Goal: Navigation & Orientation: Find specific page/section

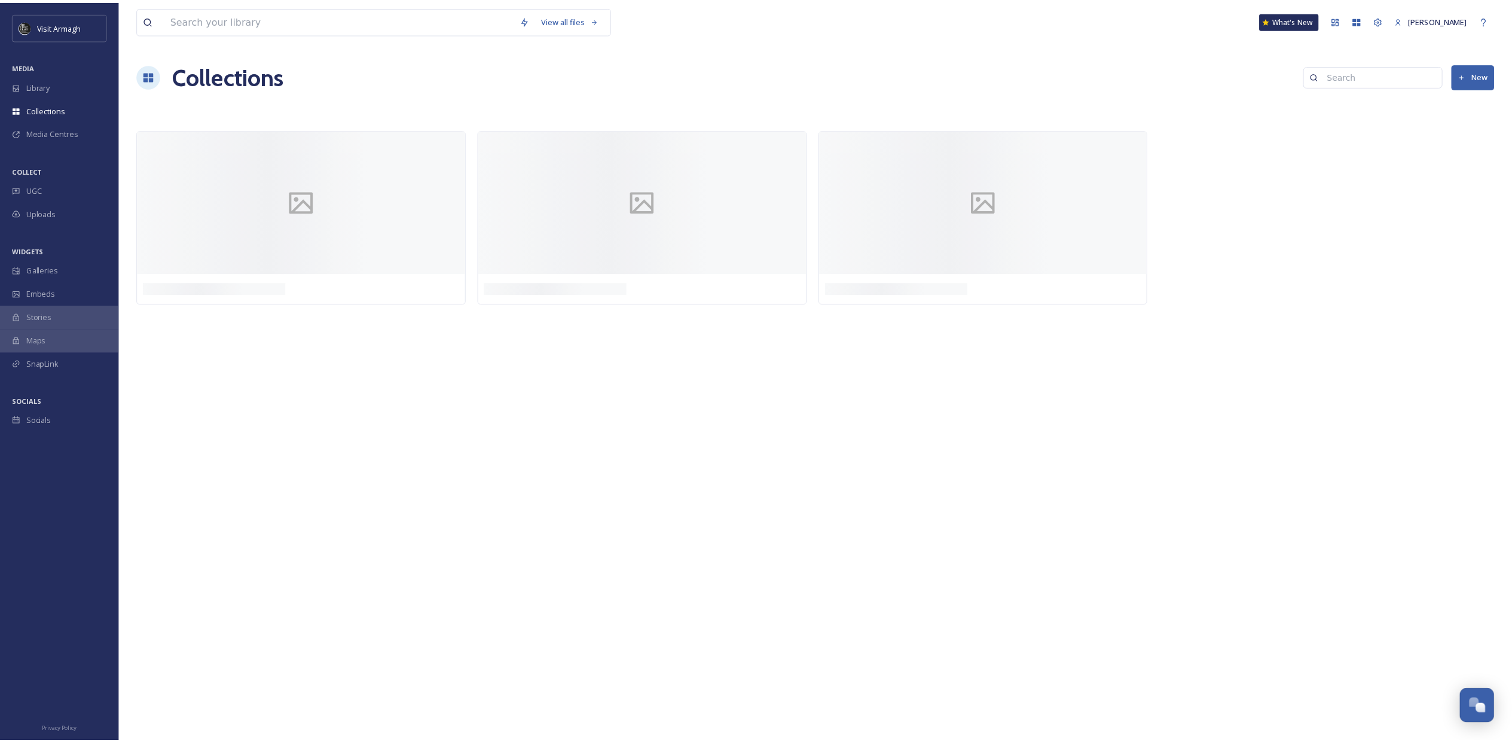
scroll to position [3381, 0]
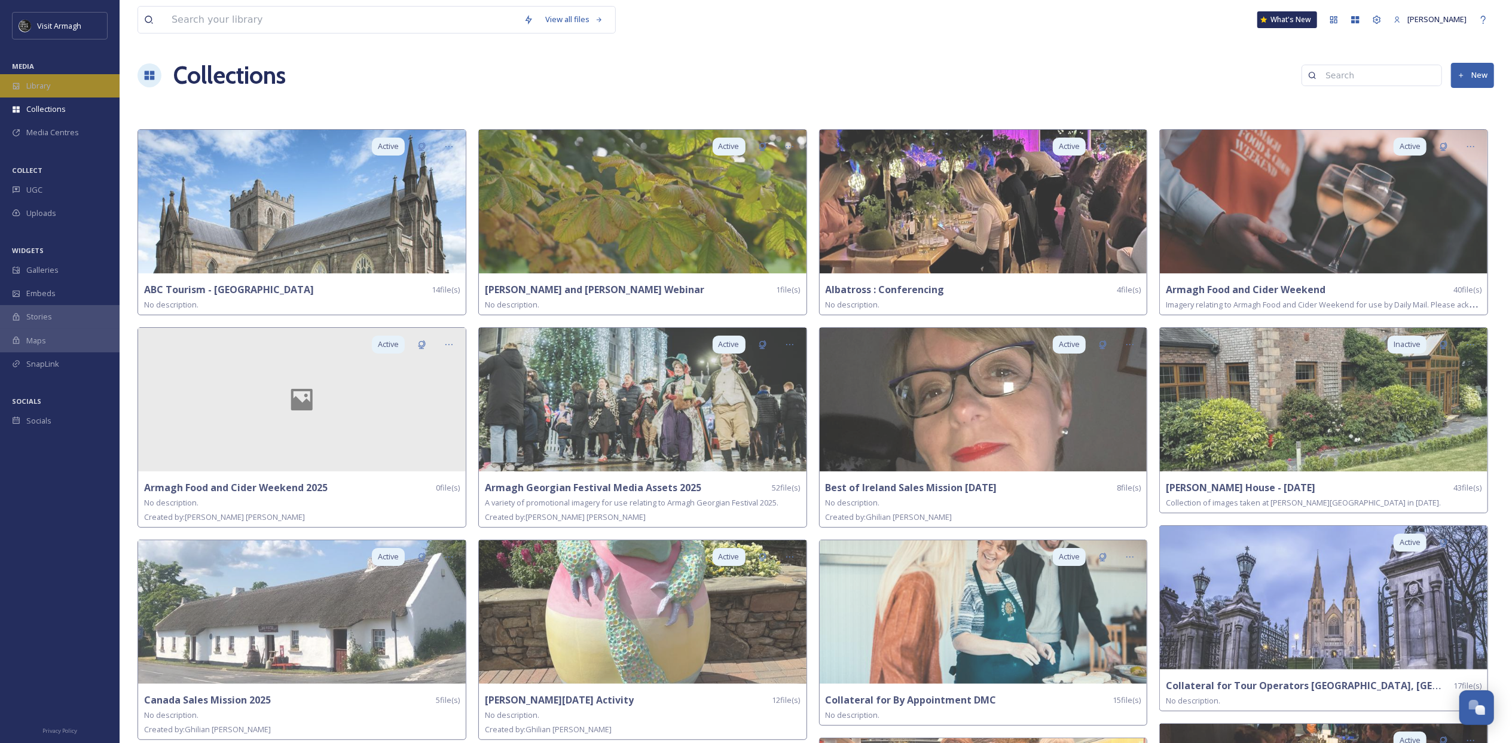
click at [72, 91] on div "Library" at bounding box center [60, 85] width 120 height 23
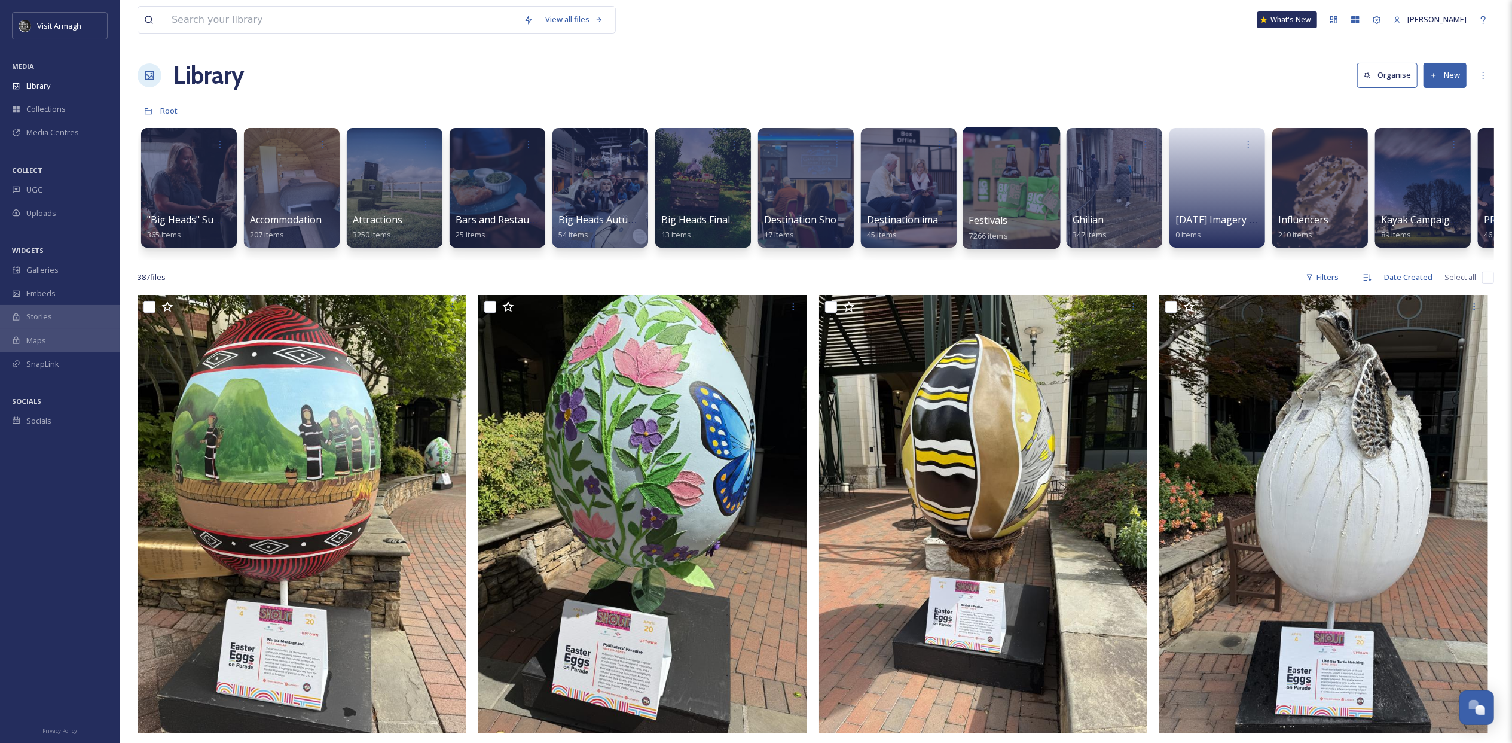
click at [1003, 178] on div at bounding box center [1011, 188] width 97 height 122
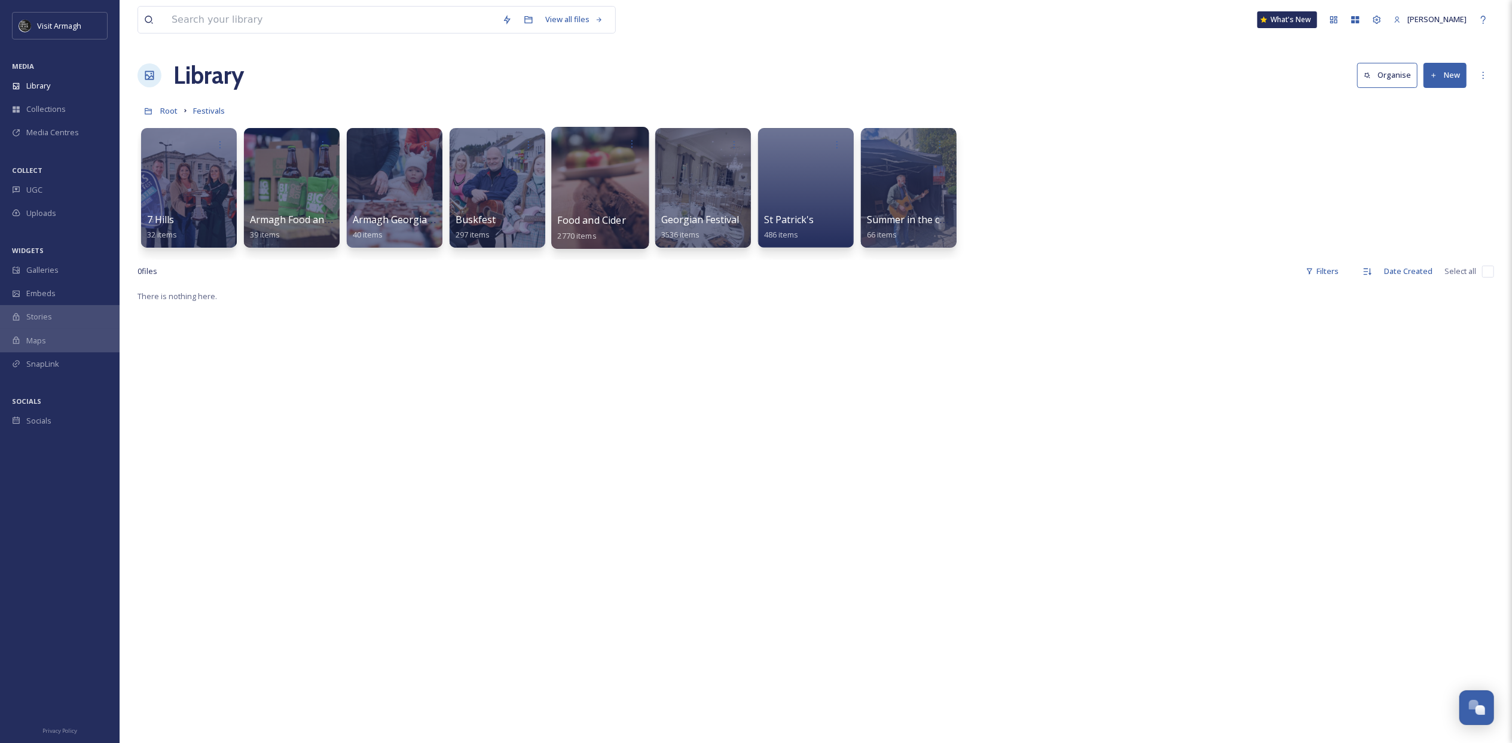
click at [594, 203] on div at bounding box center [599, 188] width 97 height 122
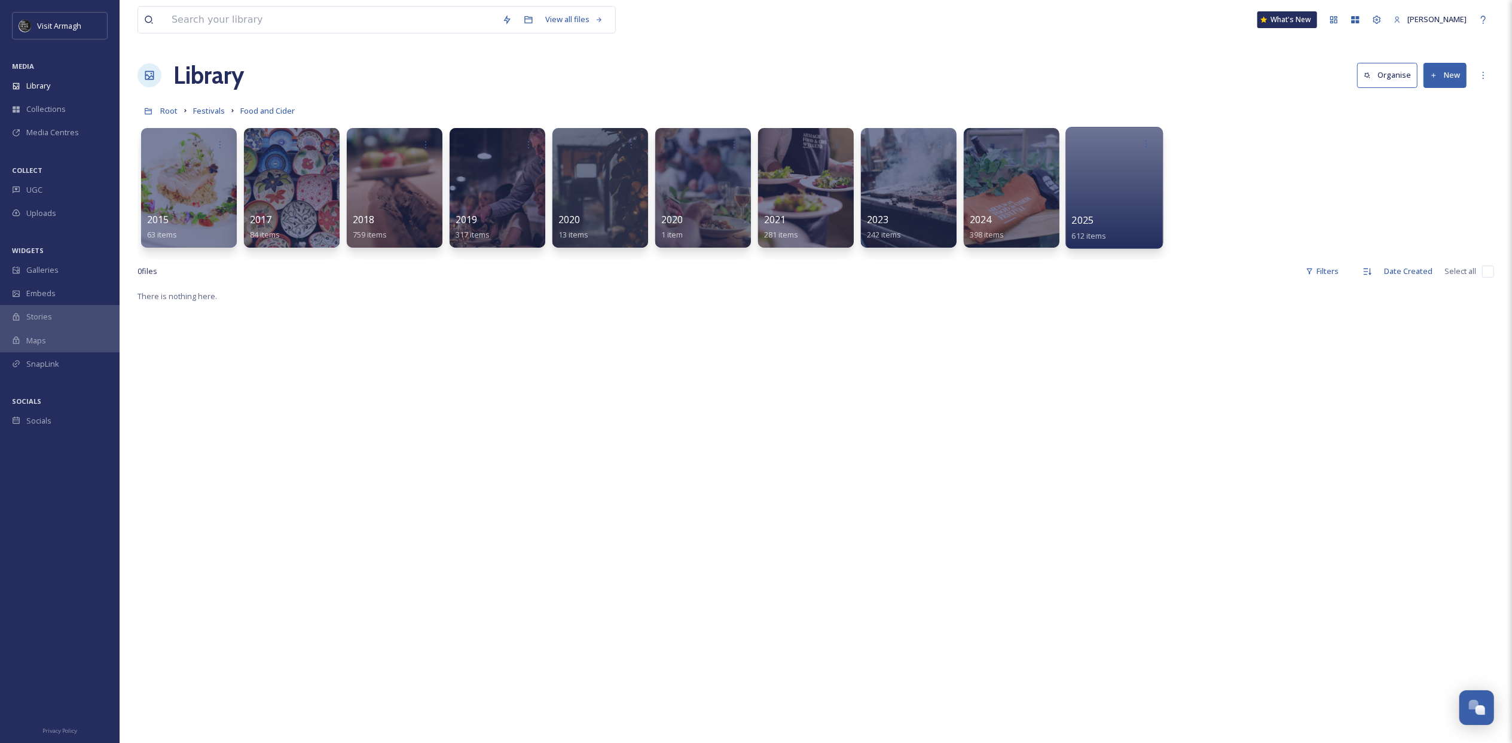
click at [1093, 184] on div at bounding box center [1114, 188] width 97 height 122
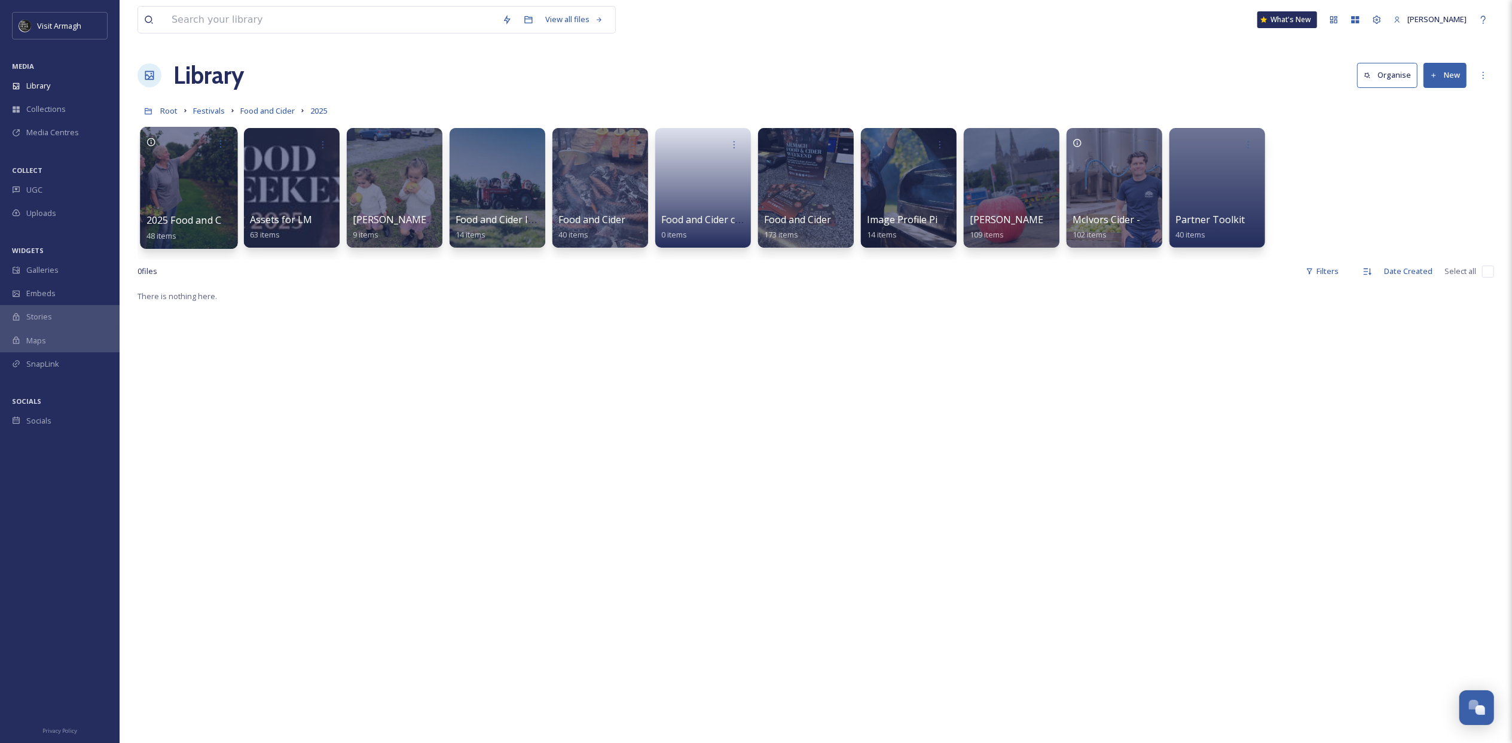
click at [202, 190] on div at bounding box center [188, 188] width 97 height 122
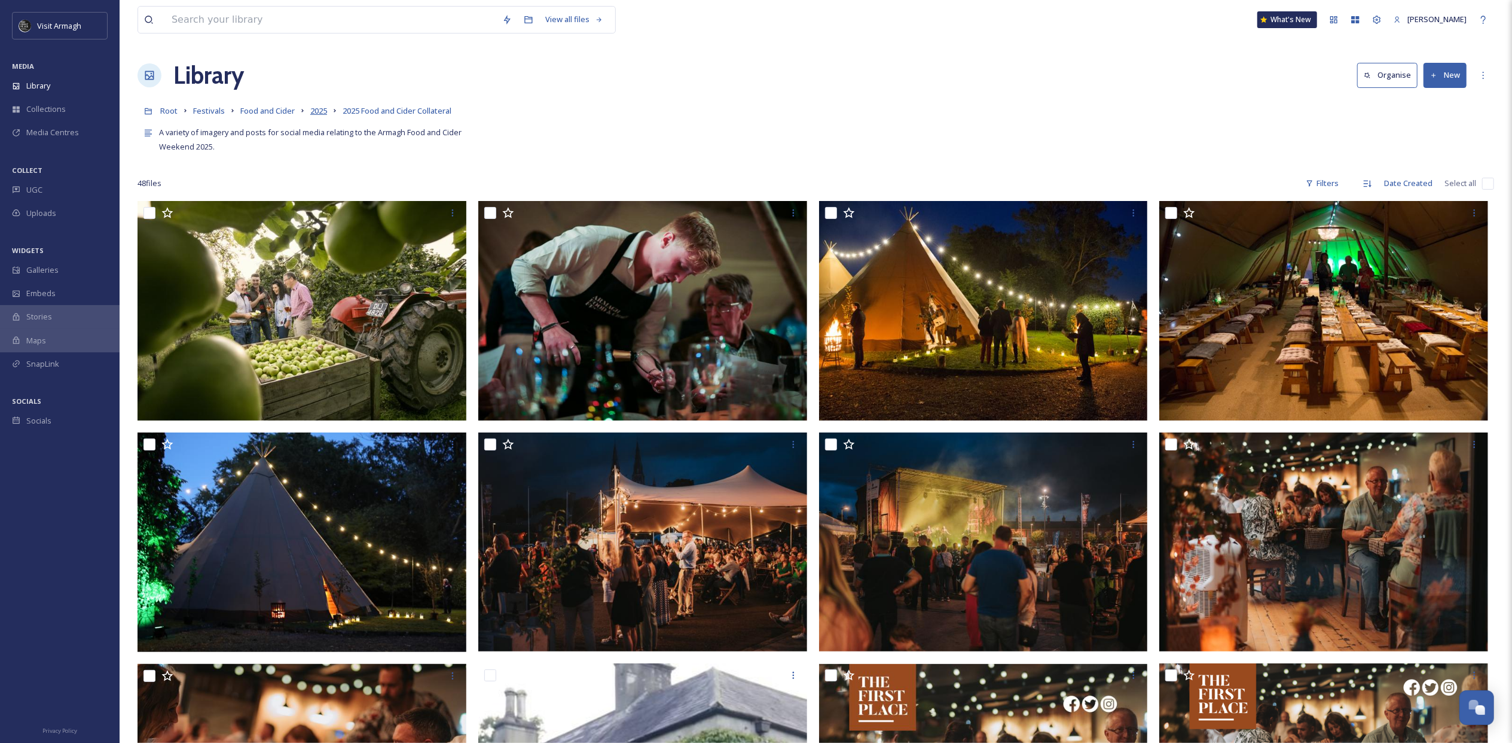
click at [317, 112] on span "2025" at bounding box center [318, 110] width 17 height 11
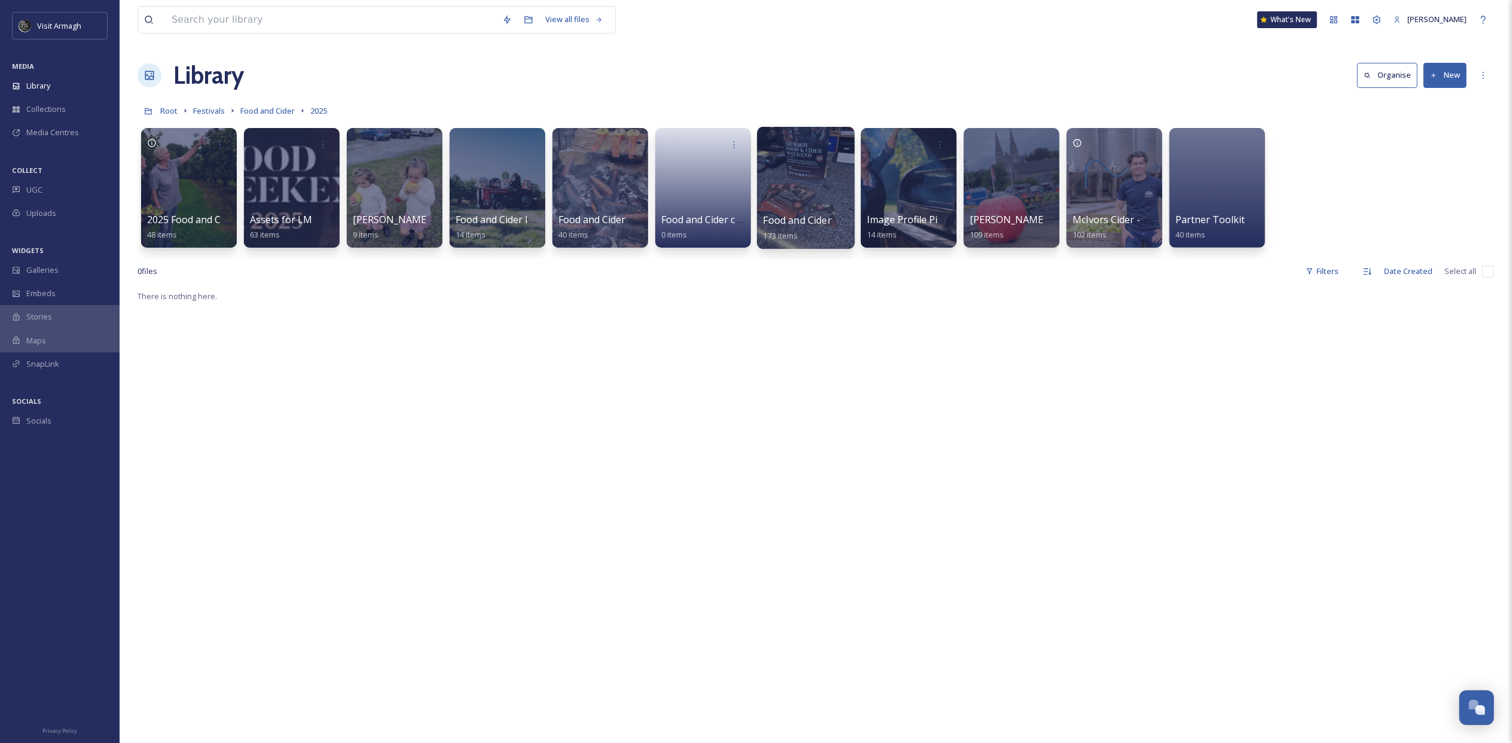
click at [783, 235] on span "173 items" at bounding box center [781, 235] width 35 height 11
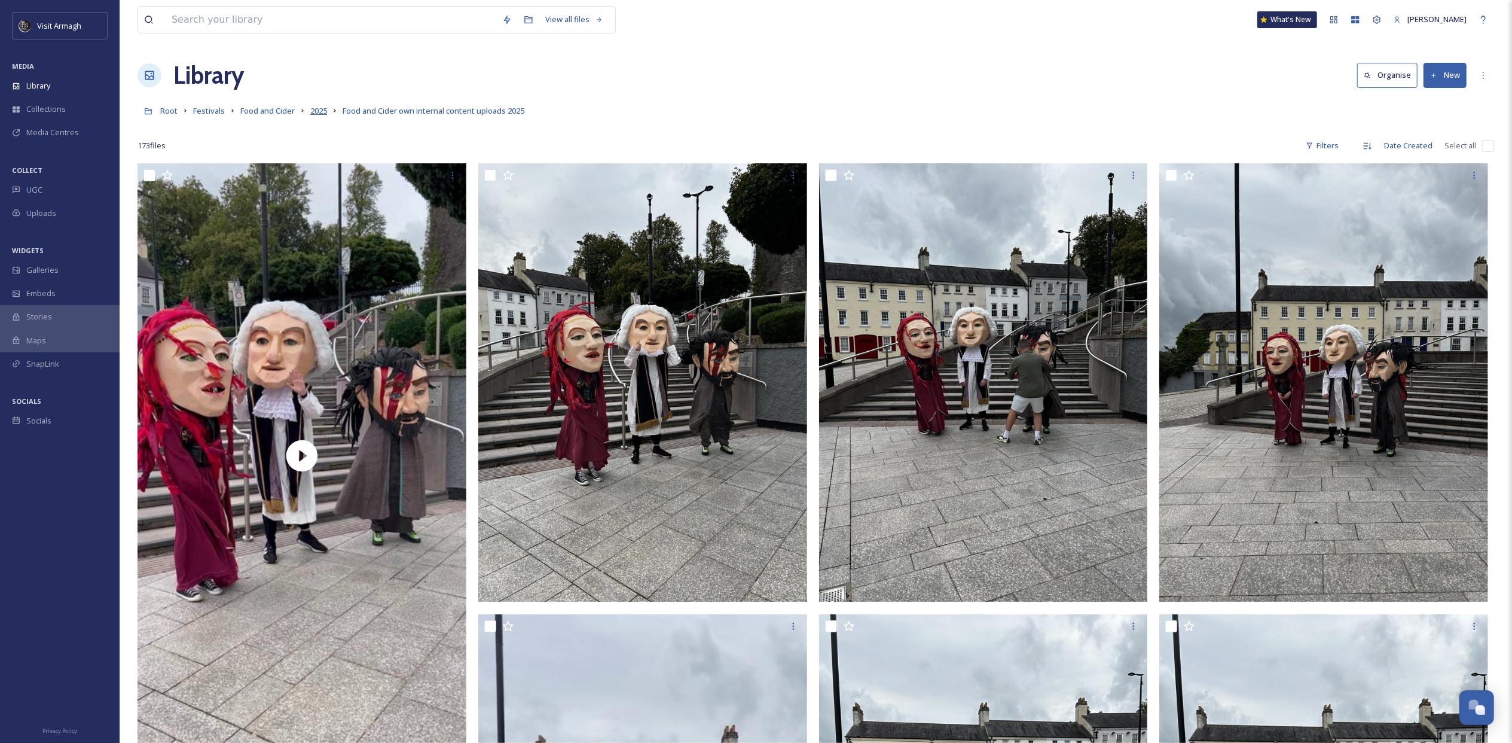
click at [325, 110] on span "2025" at bounding box center [318, 110] width 17 height 11
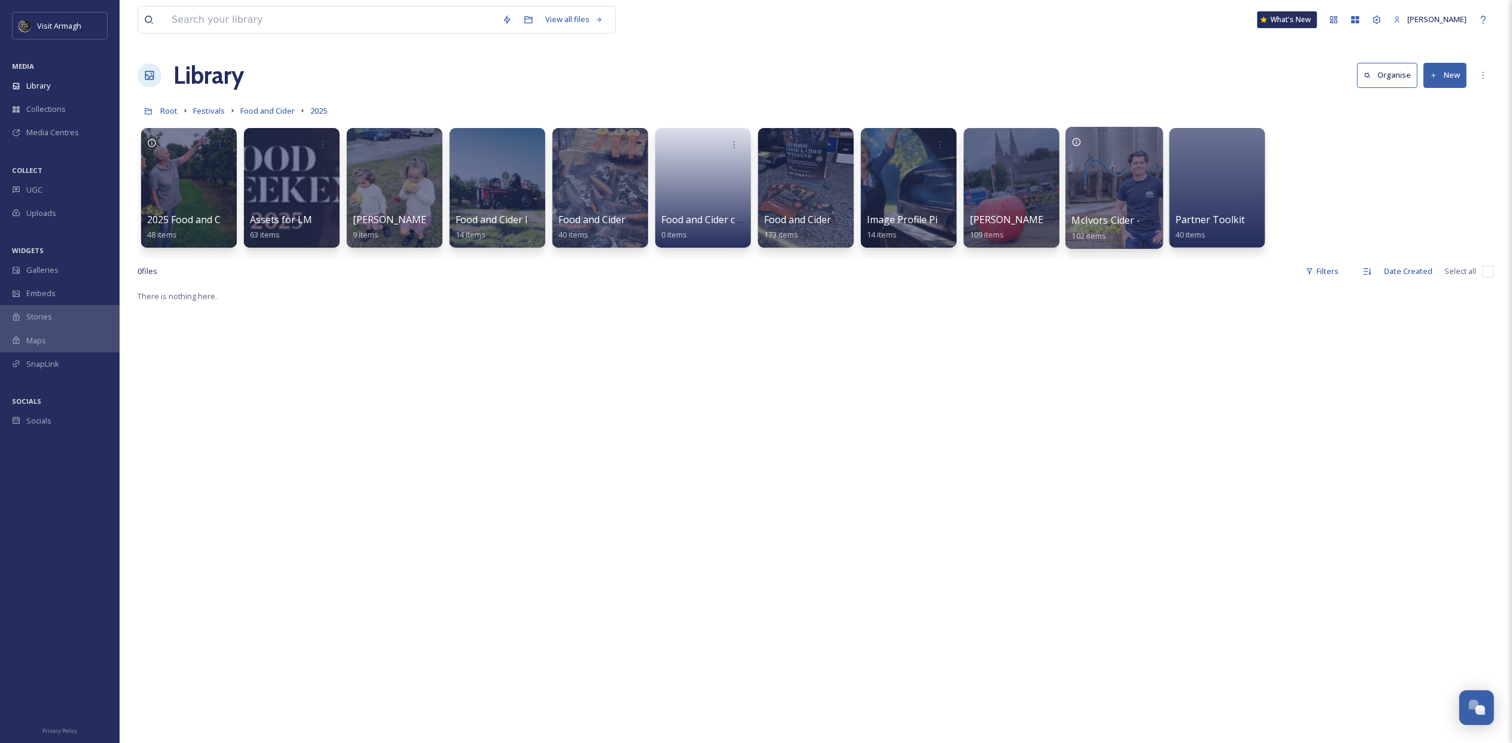
click at [1097, 213] on div "McIvors Cider - PA piece [DATE] 102 items" at bounding box center [1115, 228] width 86 height 30
click at [1100, 177] on div at bounding box center [1114, 188] width 97 height 122
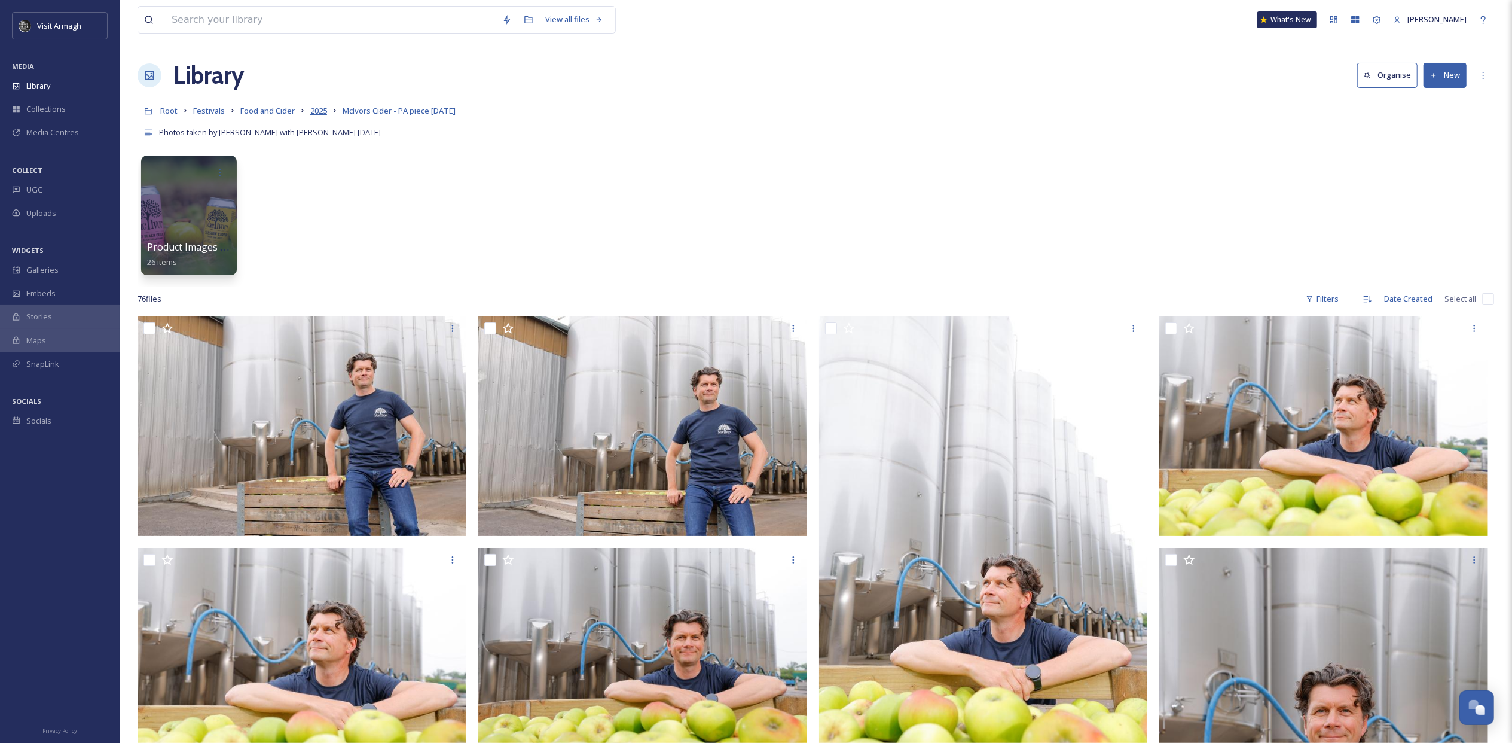
click at [324, 112] on span "2025" at bounding box center [318, 110] width 17 height 11
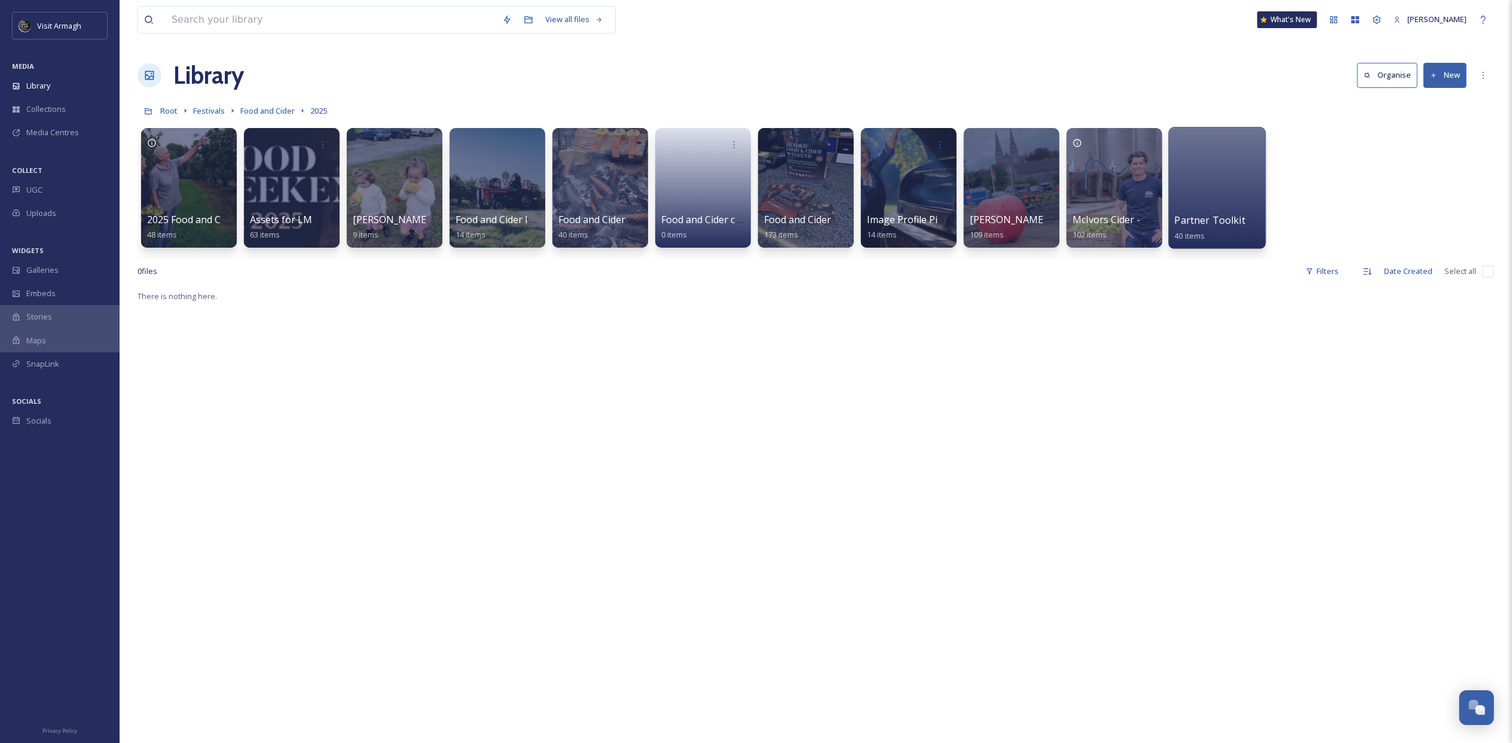
click at [1207, 199] on div at bounding box center [1217, 188] width 97 height 122
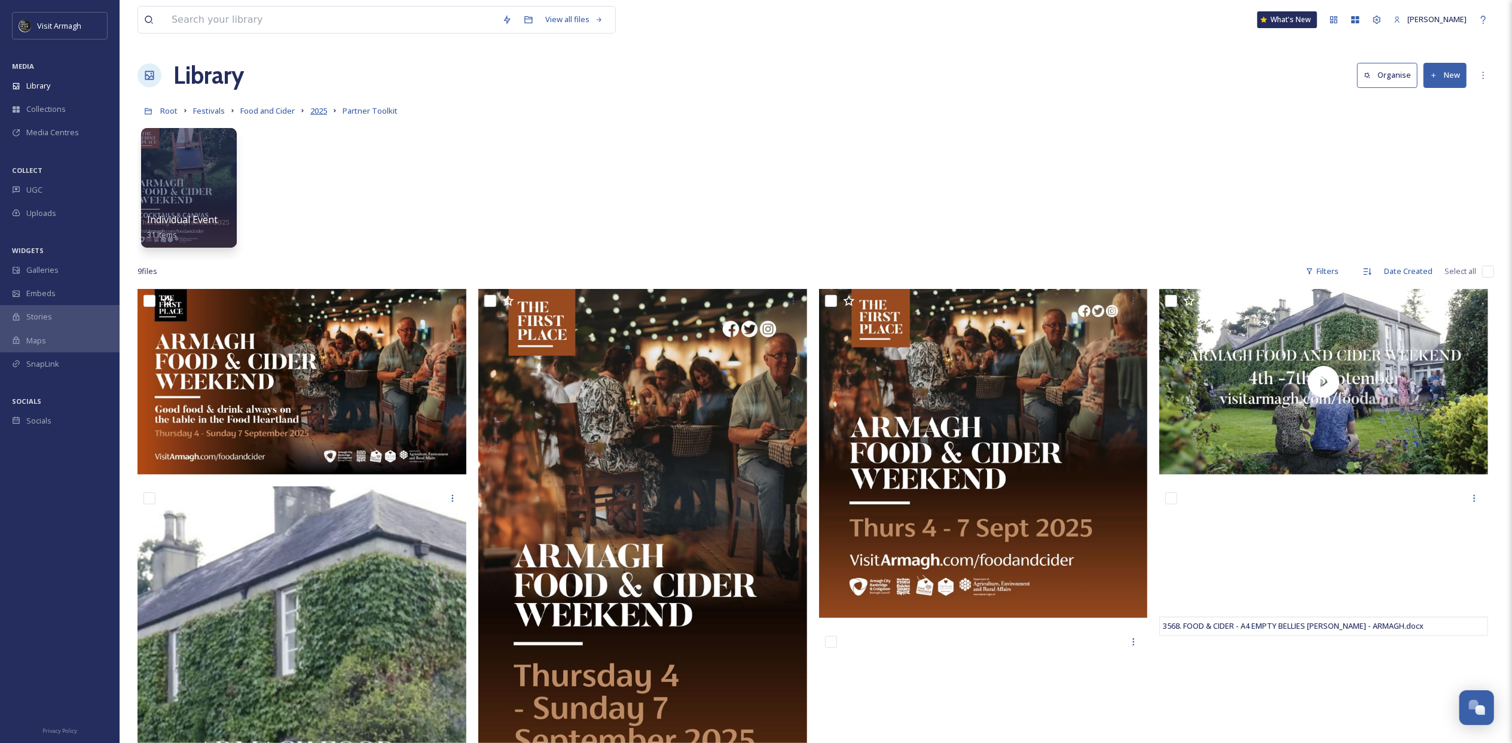
click at [324, 108] on span "2025" at bounding box center [318, 110] width 17 height 11
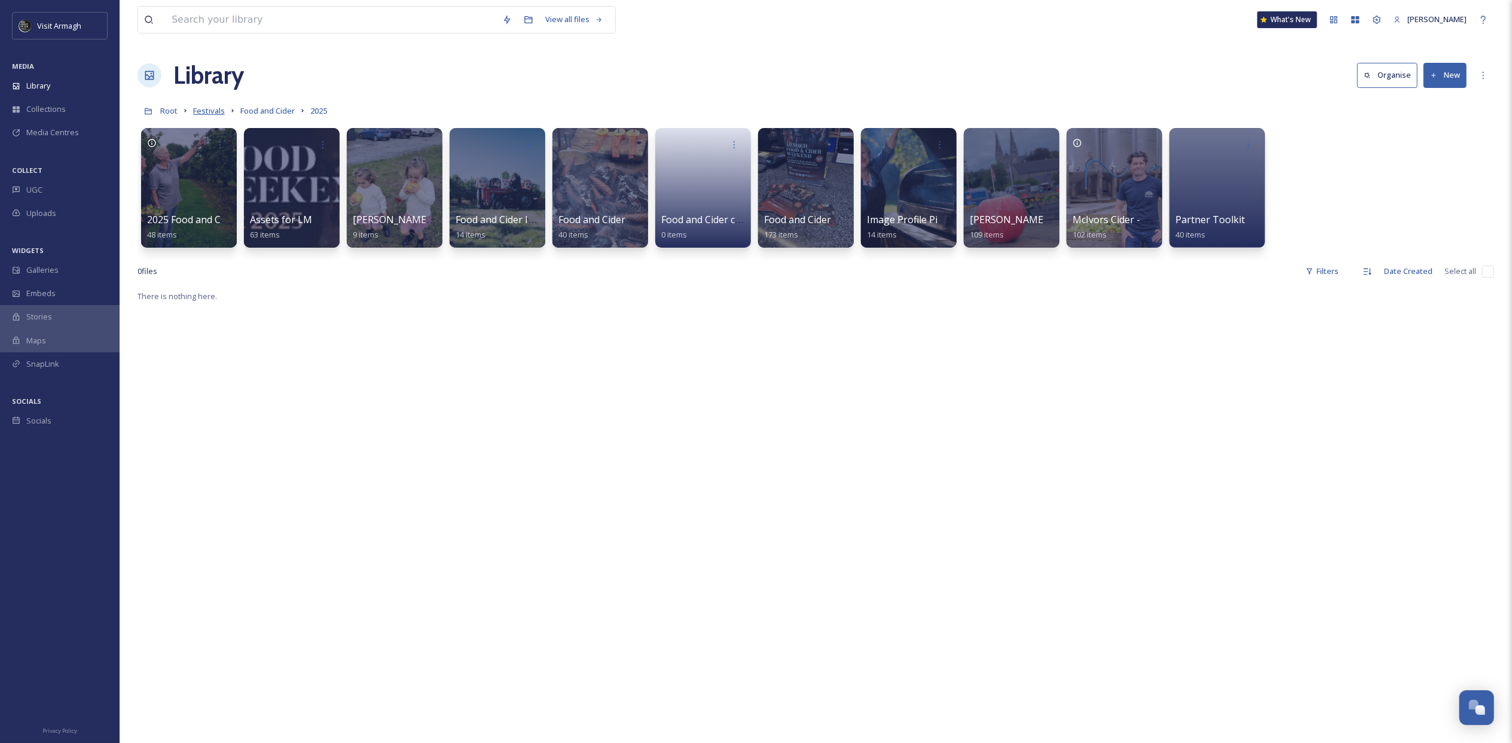
click at [213, 111] on span "Festivals" at bounding box center [209, 110] width 32 height 11
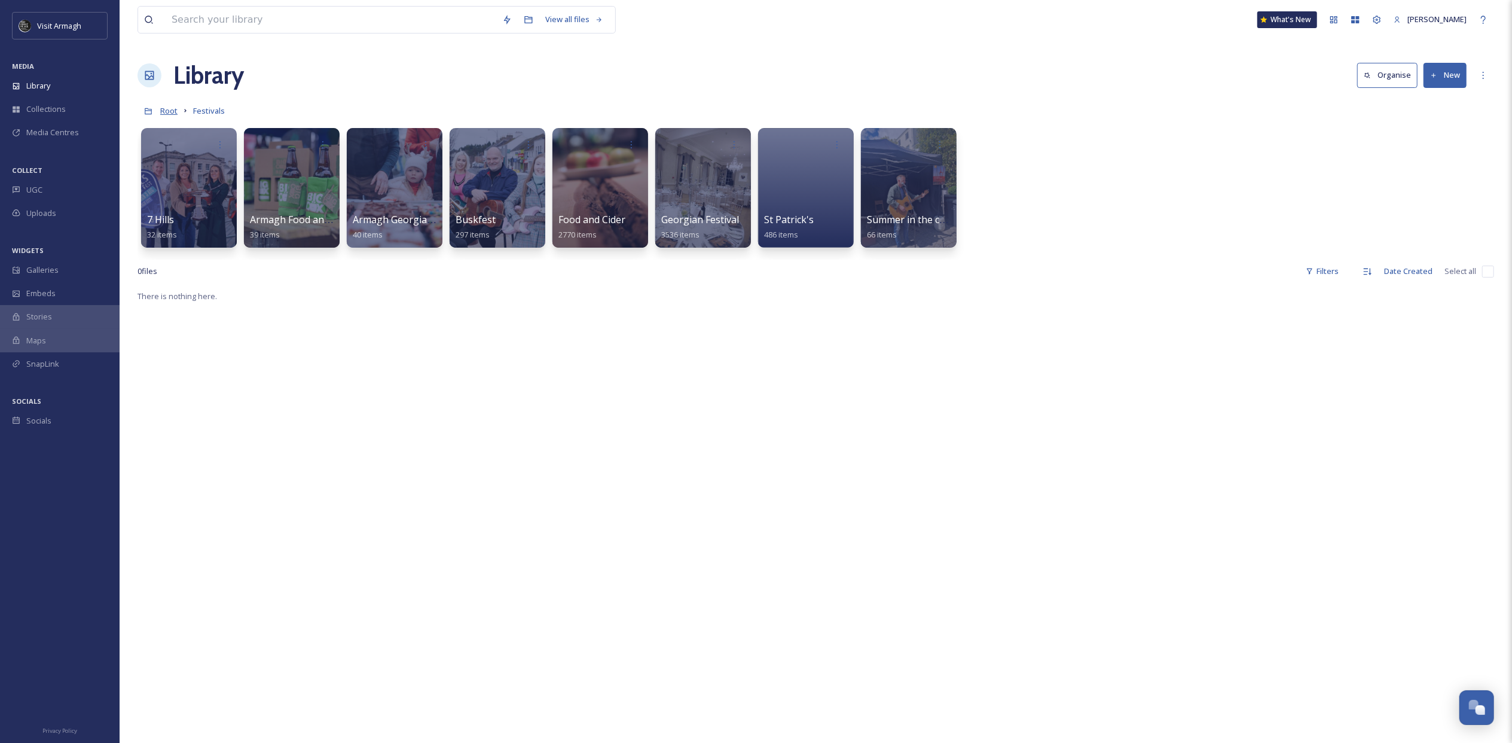
click at [170, 106] on span "Root" at bounding box center [168, 110] width 17 height 11
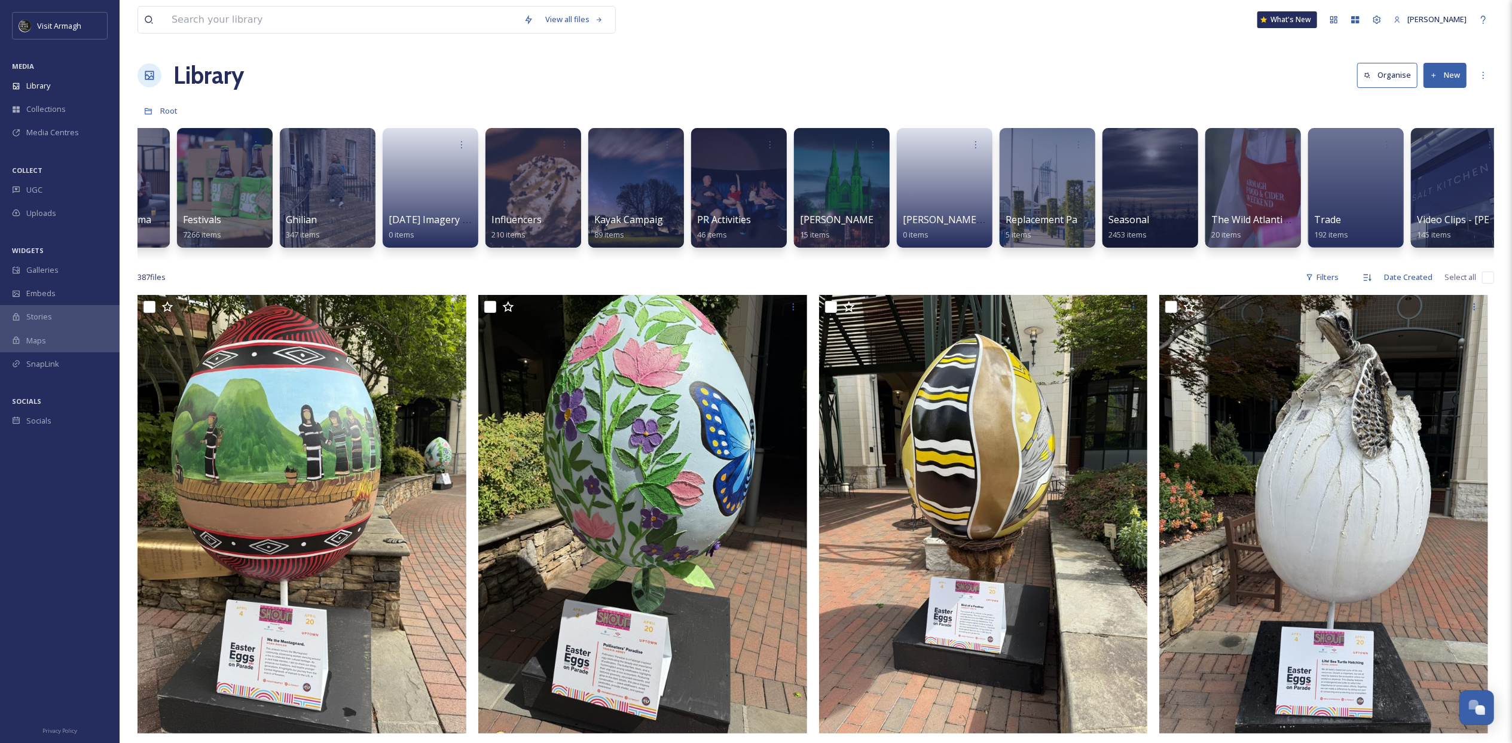
scroll to position [0, 804]
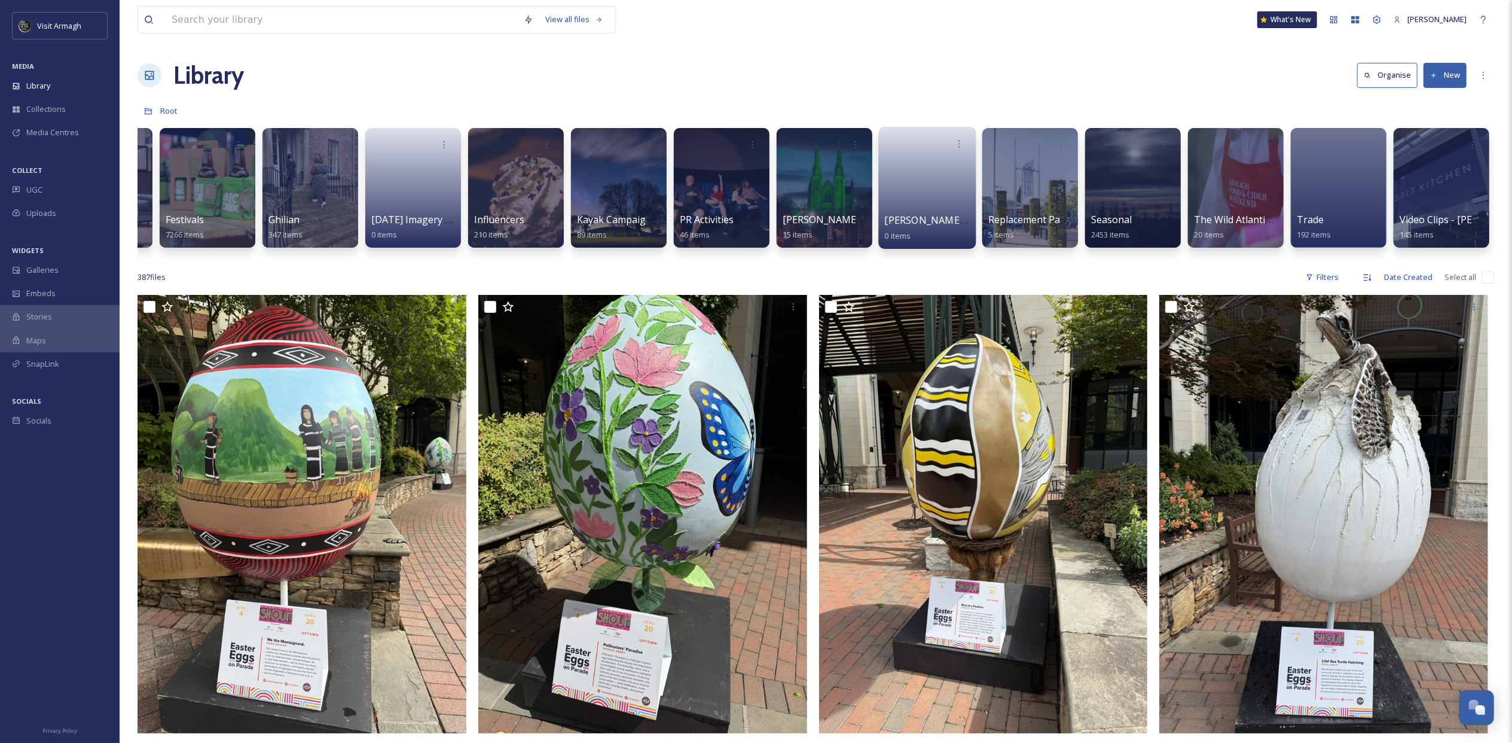
click at [914, 199] on link at bounding box center [928, 184] width 86 height 58
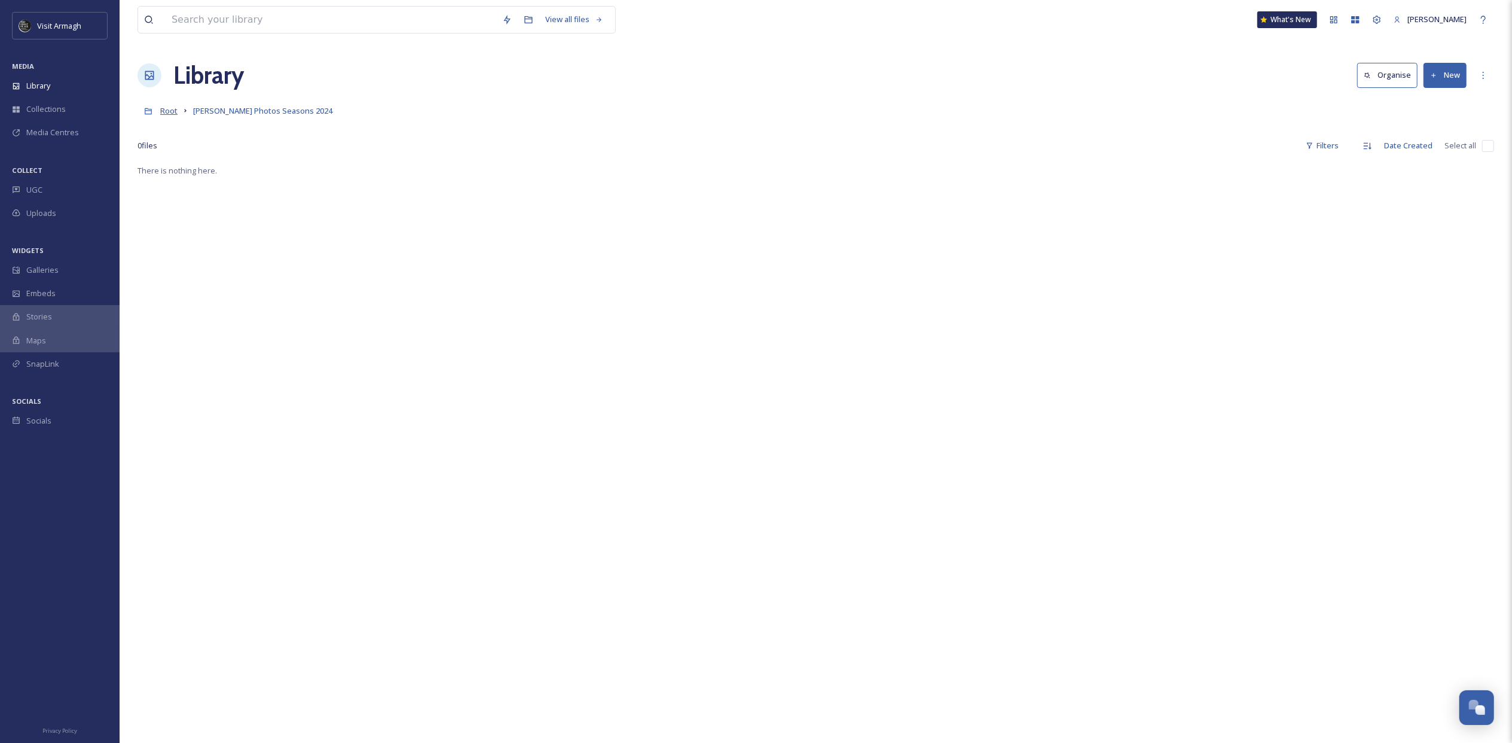
click at [165, 111] on span "Root" at bounding box center [168, 110] width 17 height 11
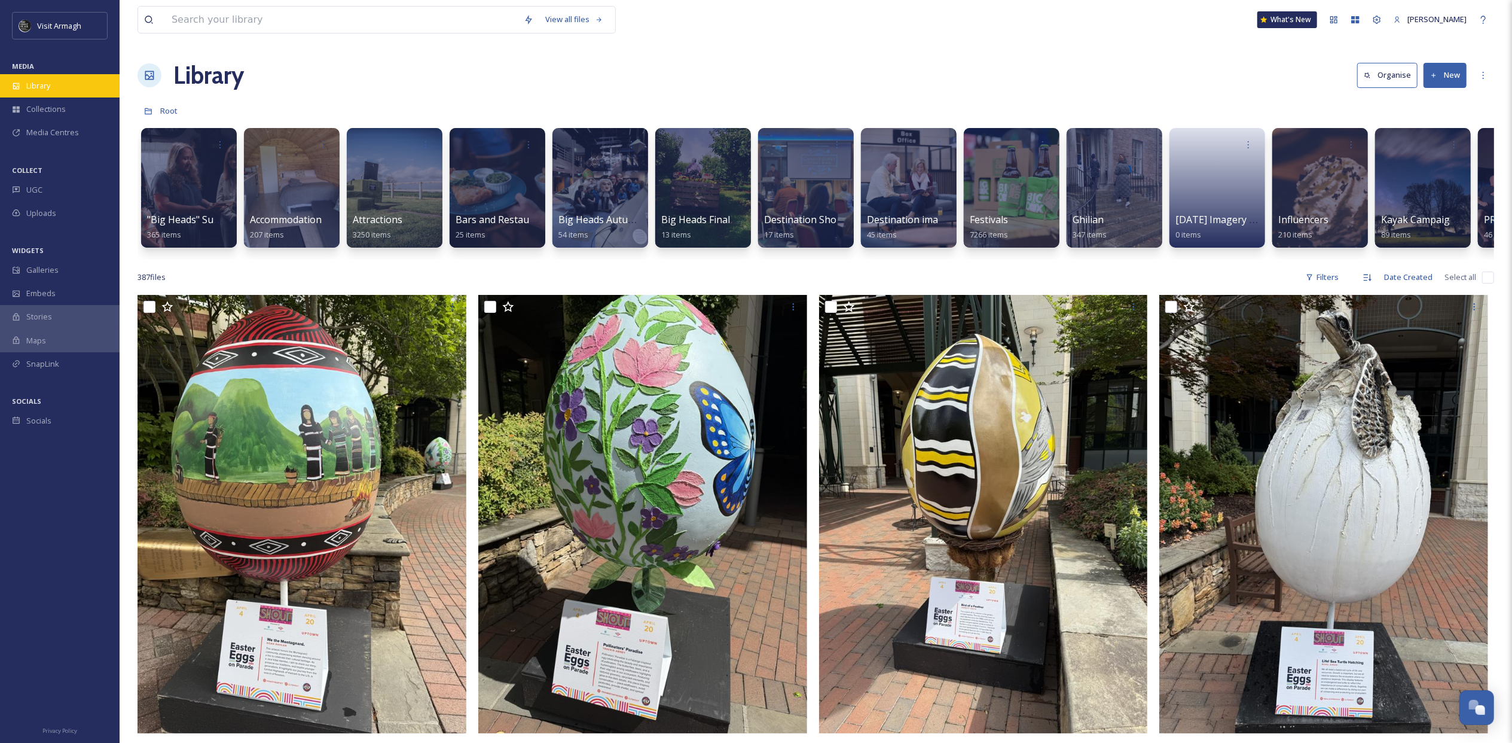
click at [39, 89] on span "Library" at bounding box center [38, 85] width 24 height 11
